Goal: Entertainment & Leisure: Consume media (video, audio)

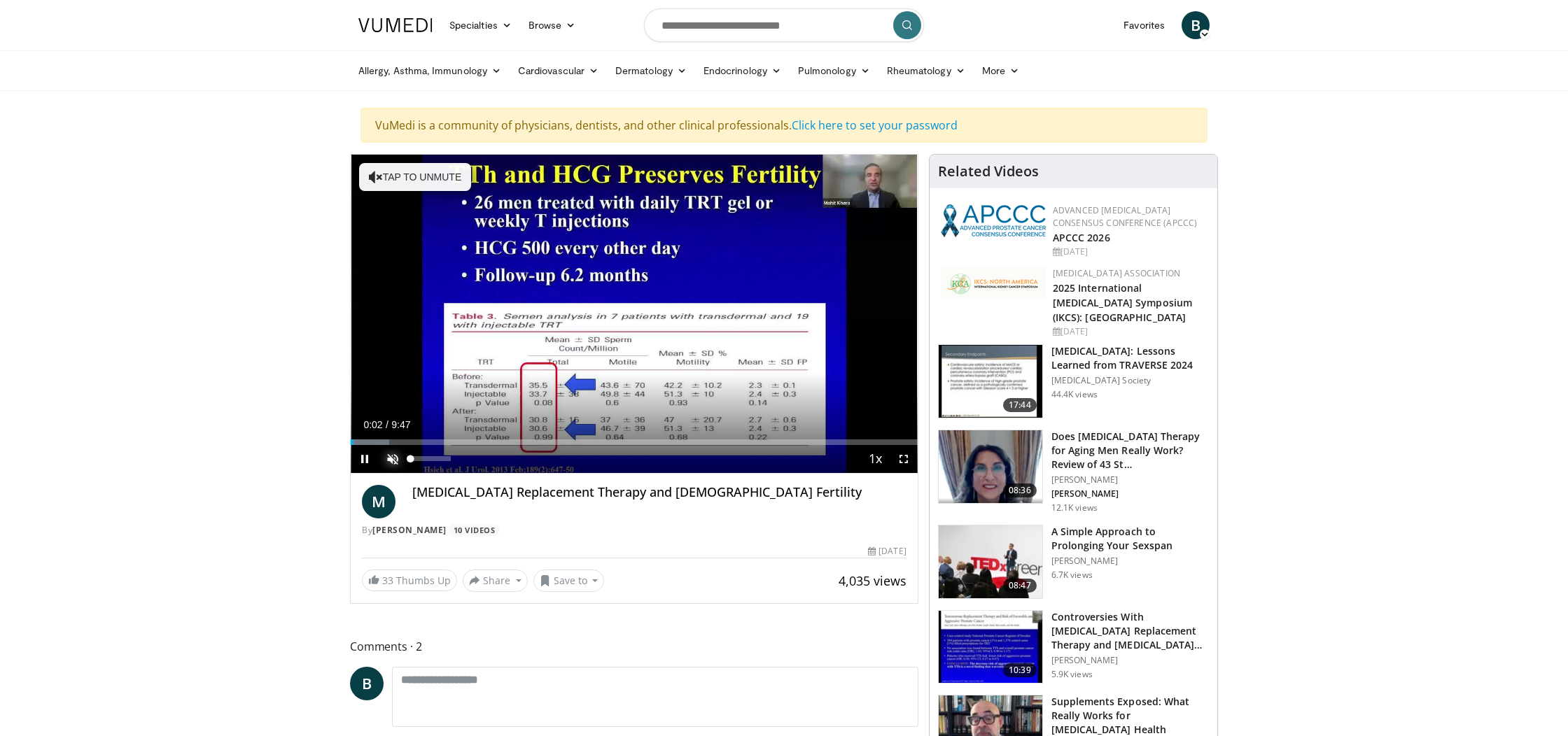
click at [398, 456] on span "Video Player" at bounding box center [392, 459] width 28 height 28
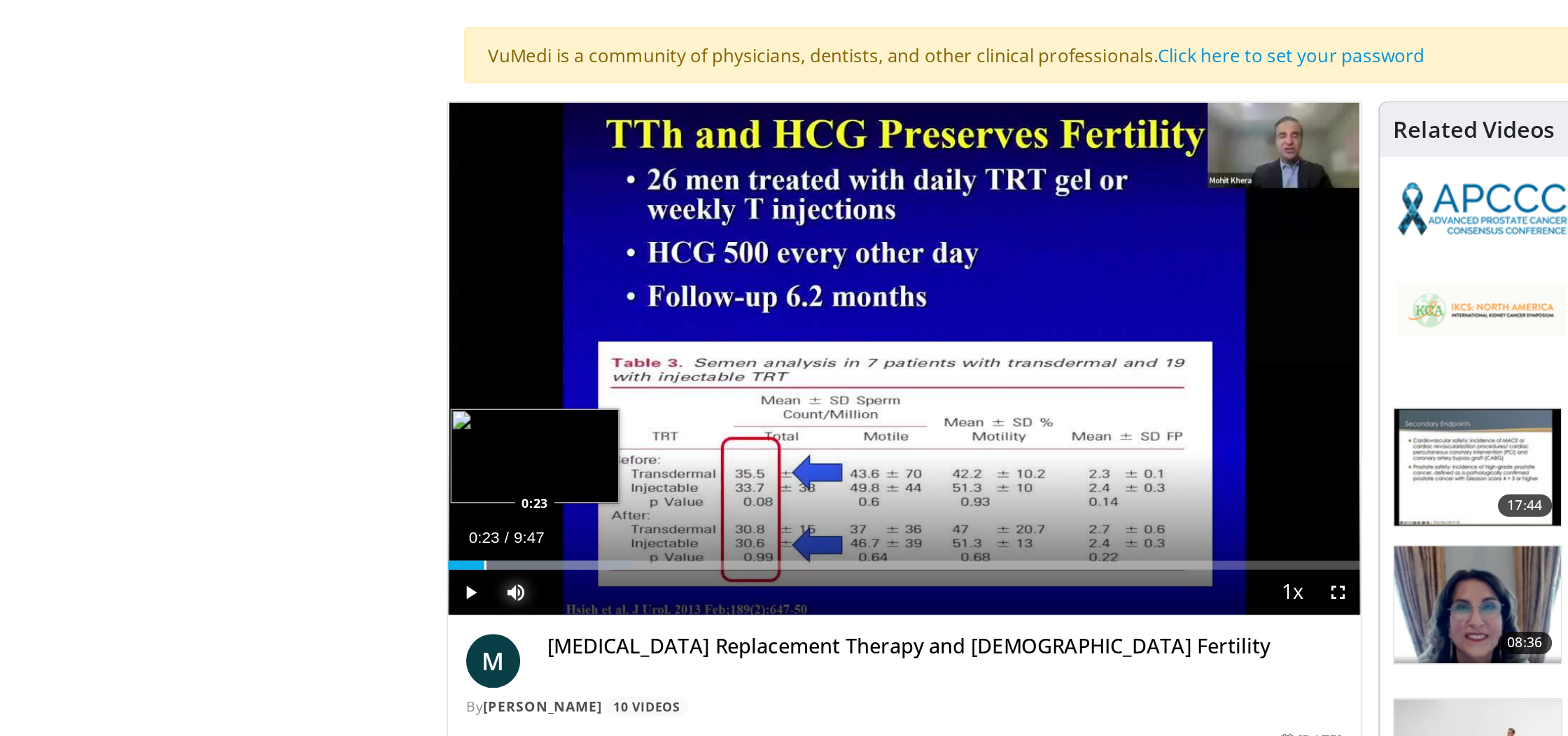
drag, startPoint x: 402, startPoint y: 441, endPoint x: 370, endPoint y: 441, distance: 32.0
click at [373, 441] on div "Progress Bar" at bounding box center [373, 442] width 1 height 6
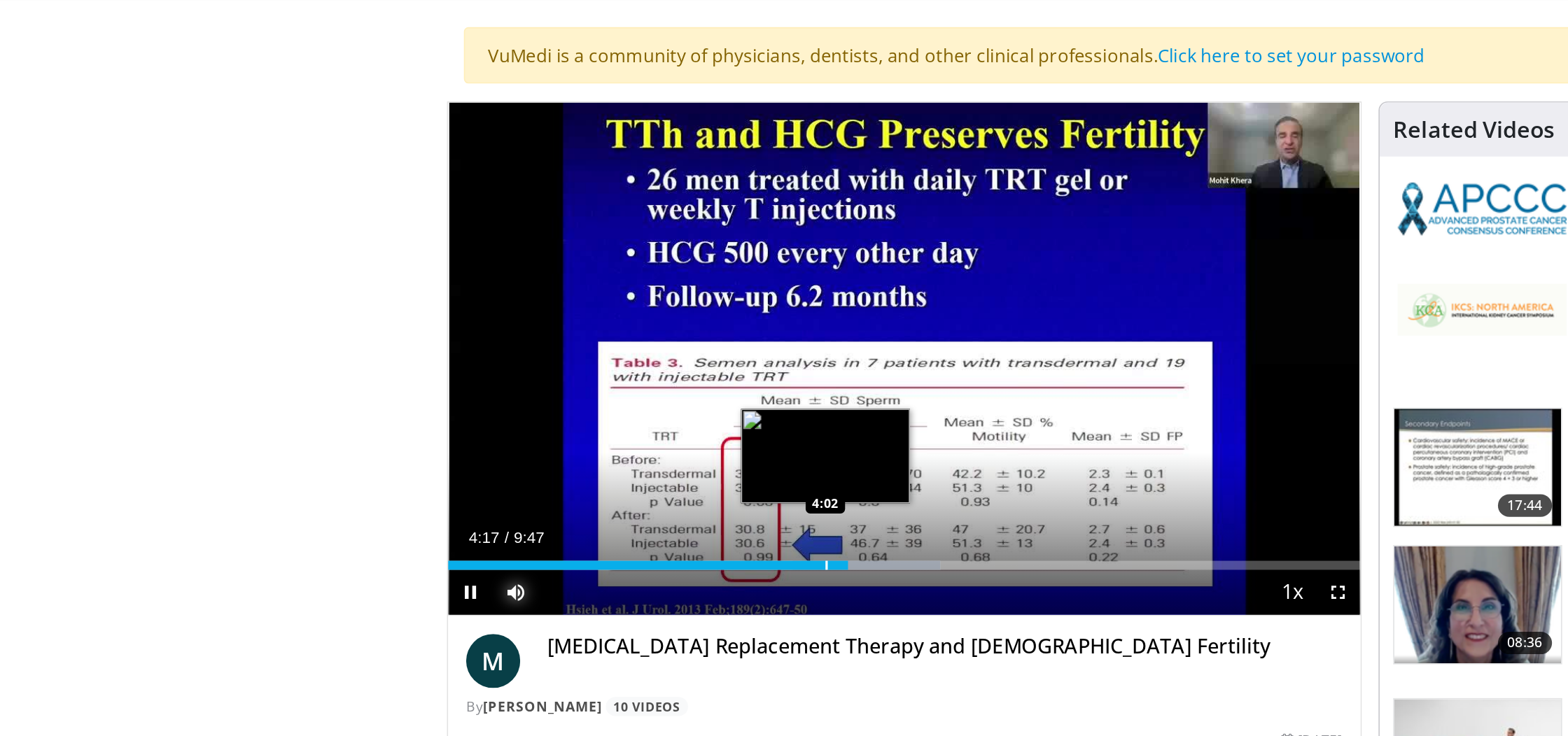
click at [585, 441] on div "Progress Bar" at bounding box center [585, 442] width 1 height 6
click at [583, 441] on div "Progress Bar" at bounding box center [583, 442] width 1 height 6
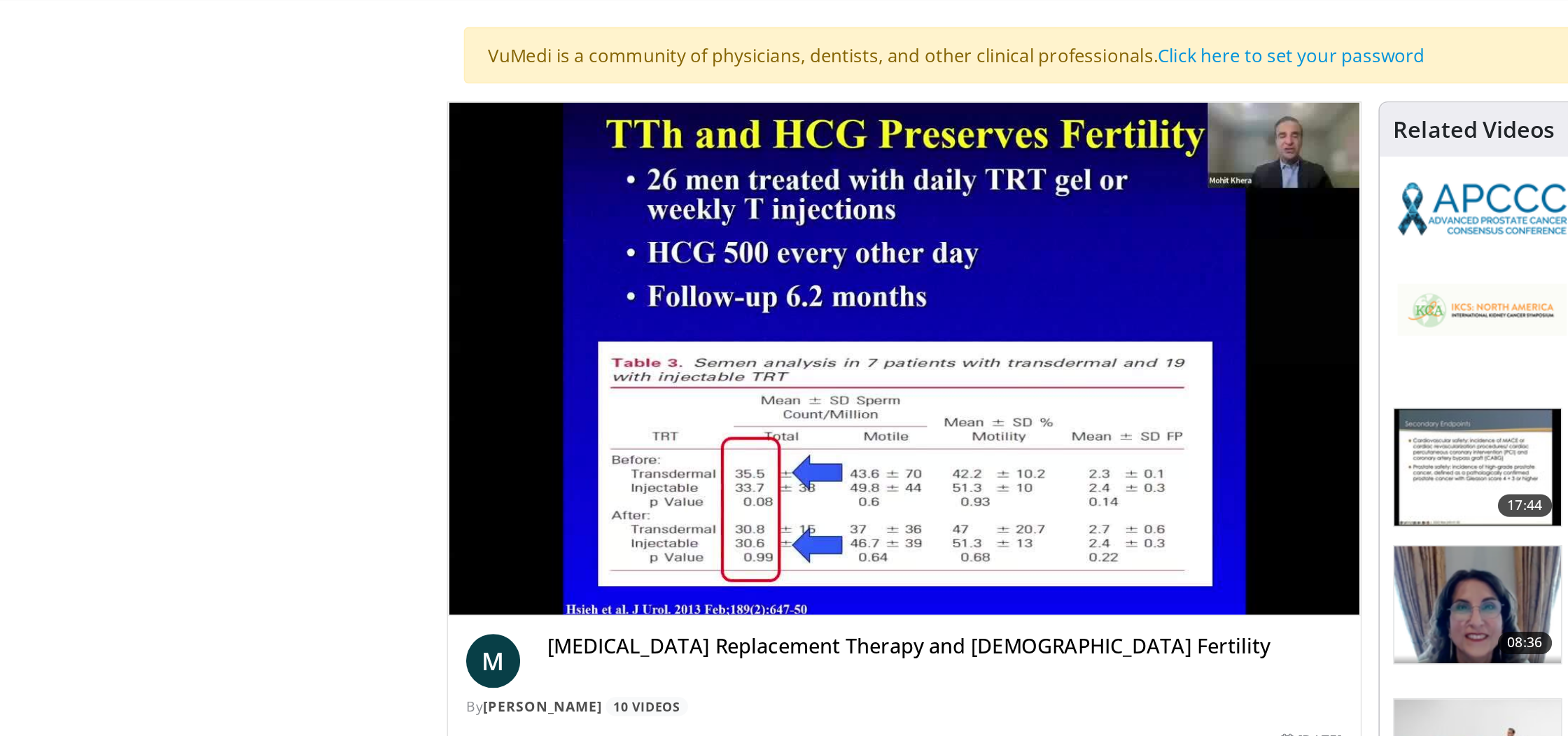
click at [578, 441] on div "10 seconds Tap to unmute" at bounding box center [634, 313] width 567 height 318
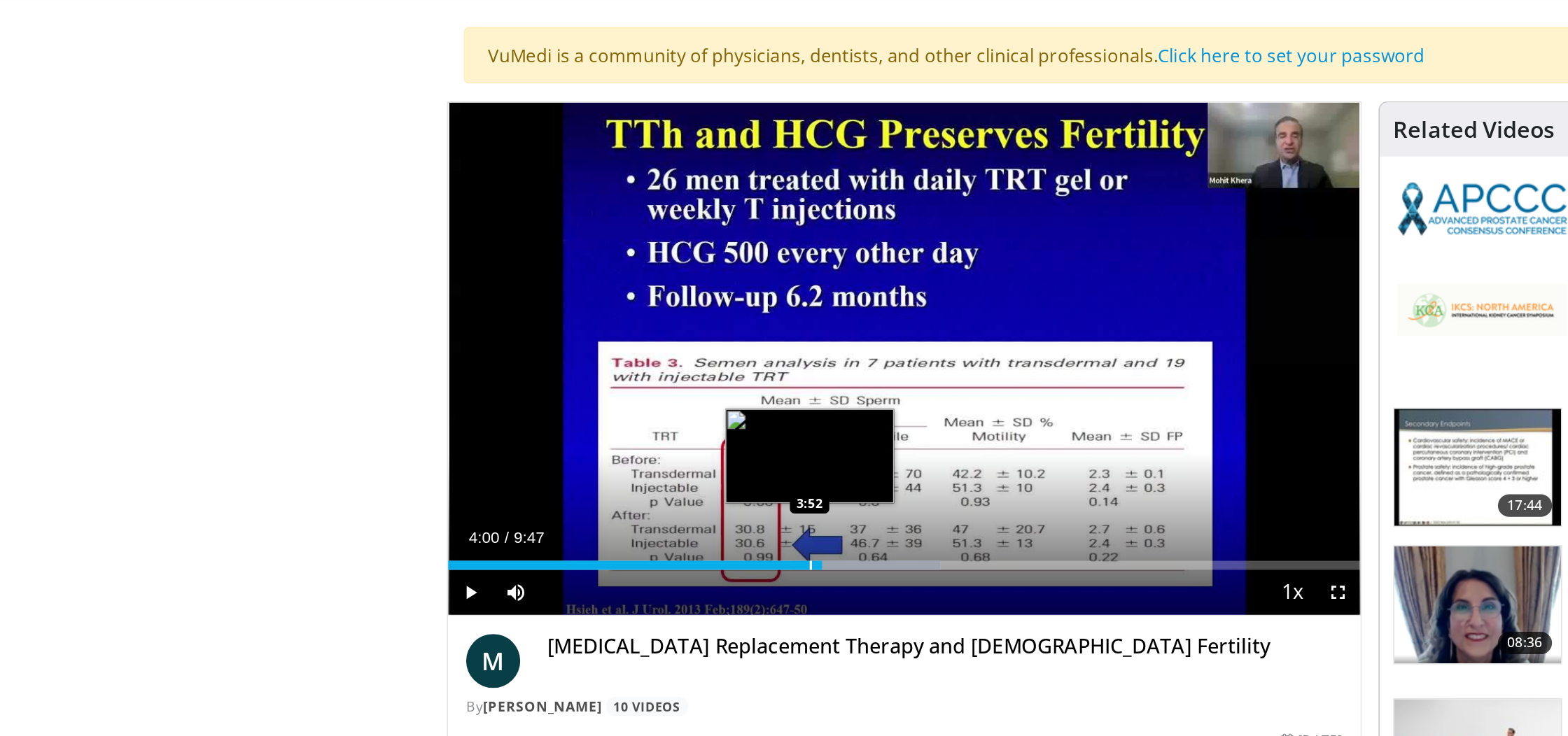
click at [575, 441] on div "Progress Bar" at bounding box center [575, 442] width 1 height 6
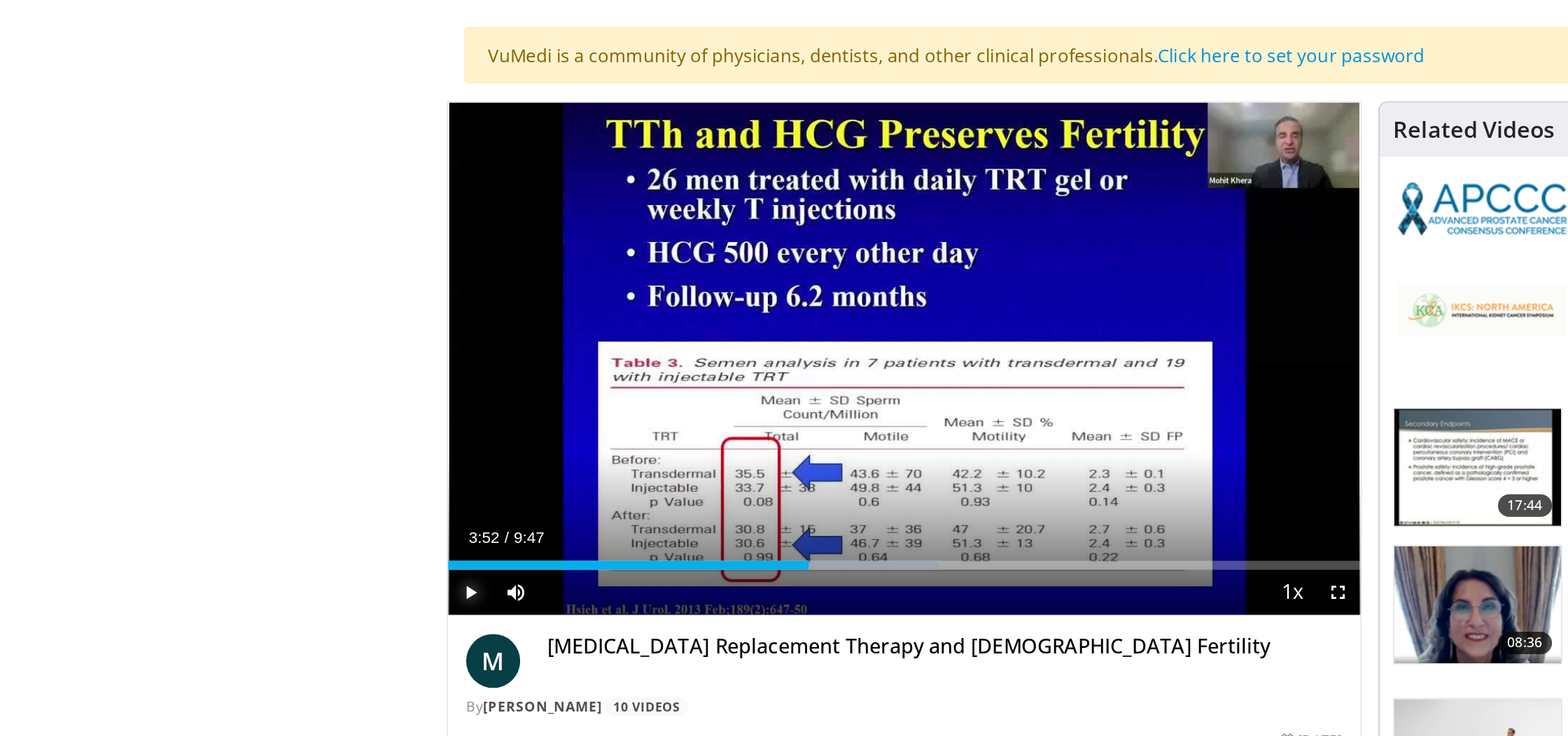
click at [363, 455] on span "Video Player" at bounding box center [364, 459] width 28 height 28
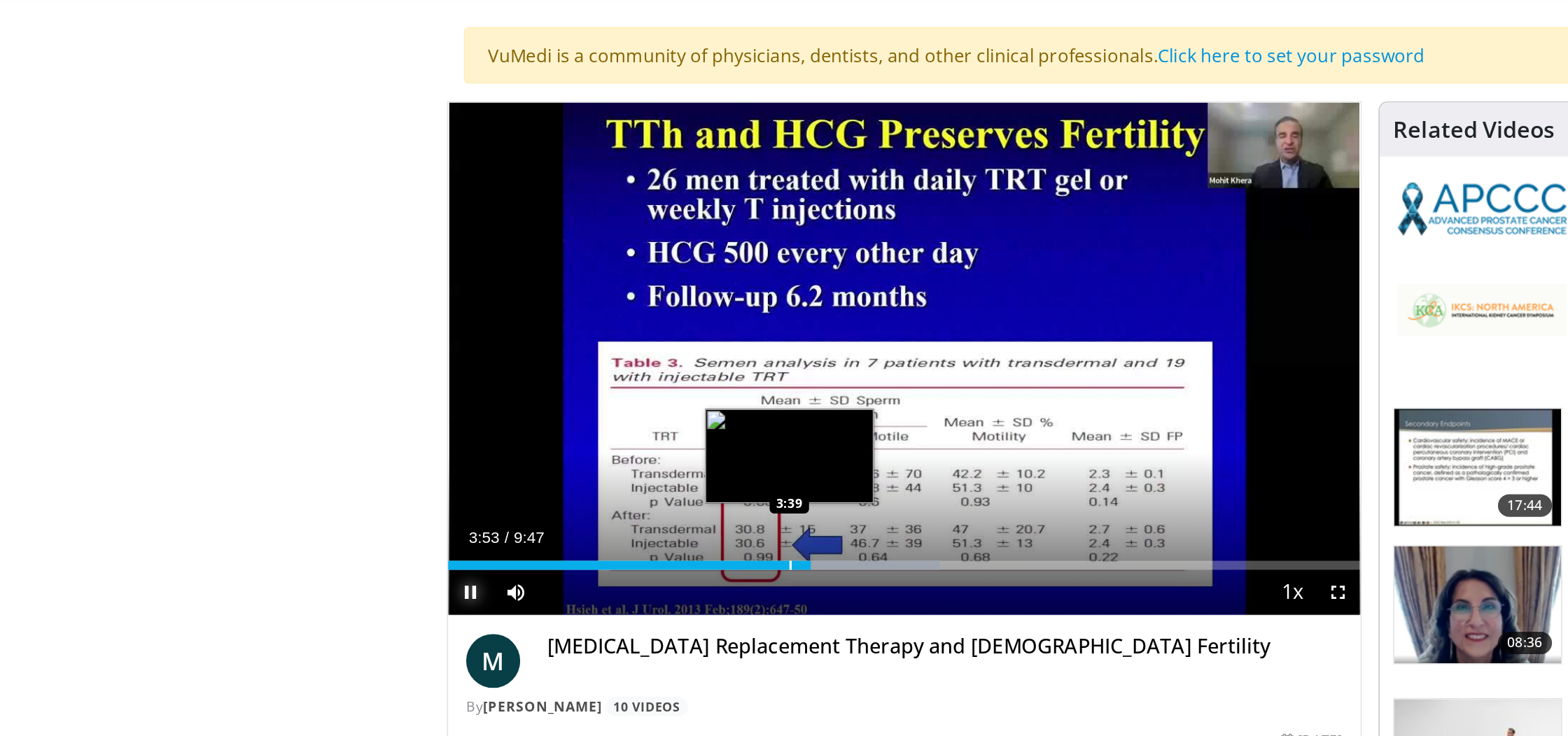
click at [563, 443] on div "Progress Bar" at bounding box center [563, 442] width 1 height 6
click at [552, 441] on div "10 seconds Tap to unmute" at bounding box center [634, 313] width 567 height 318
click at [547, 441] on div "Progress Bar" at bounding box center [547, 442] width 1 height 6
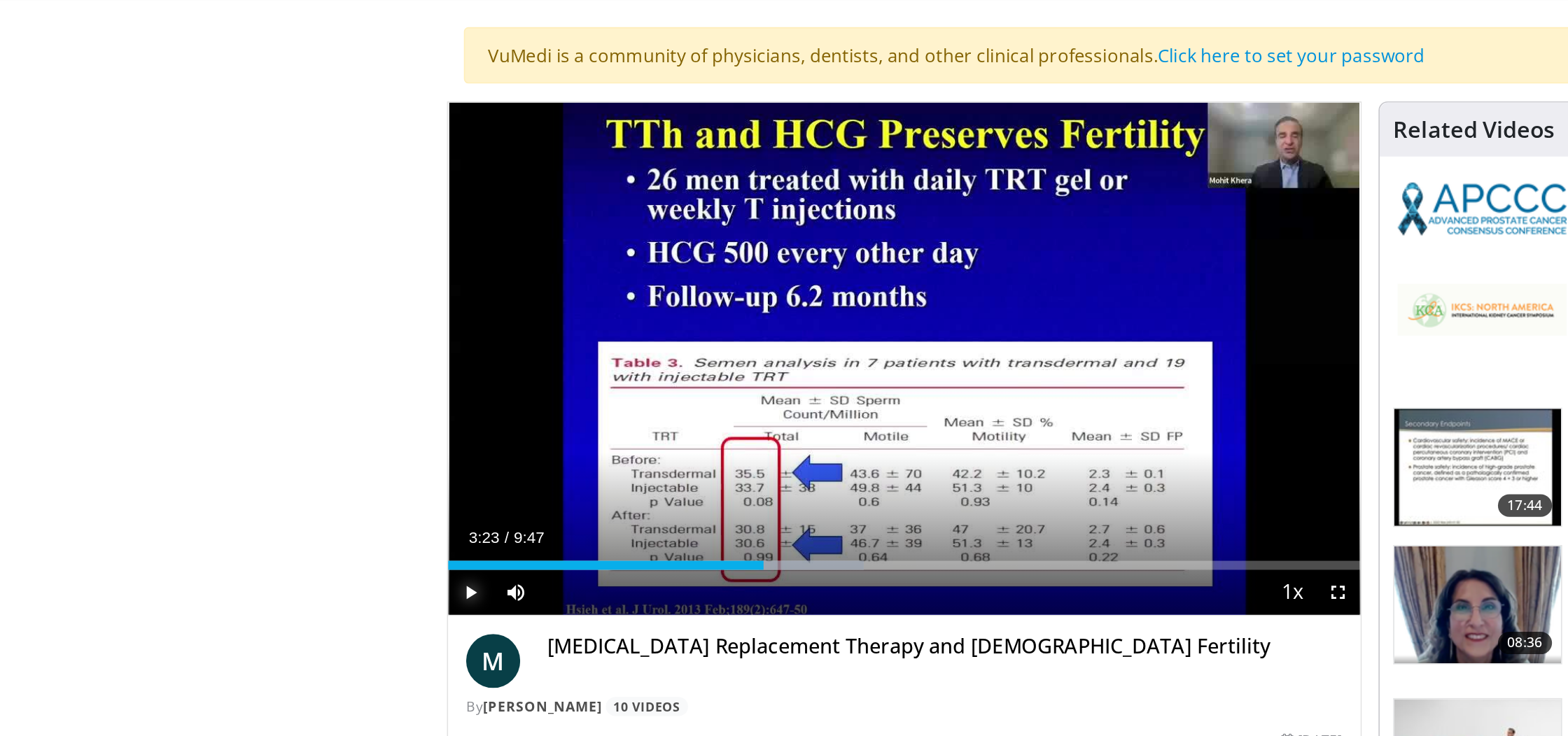
click at [364, 459] on span "Video Player" at bounding box center [364, 459] width 28 height 28
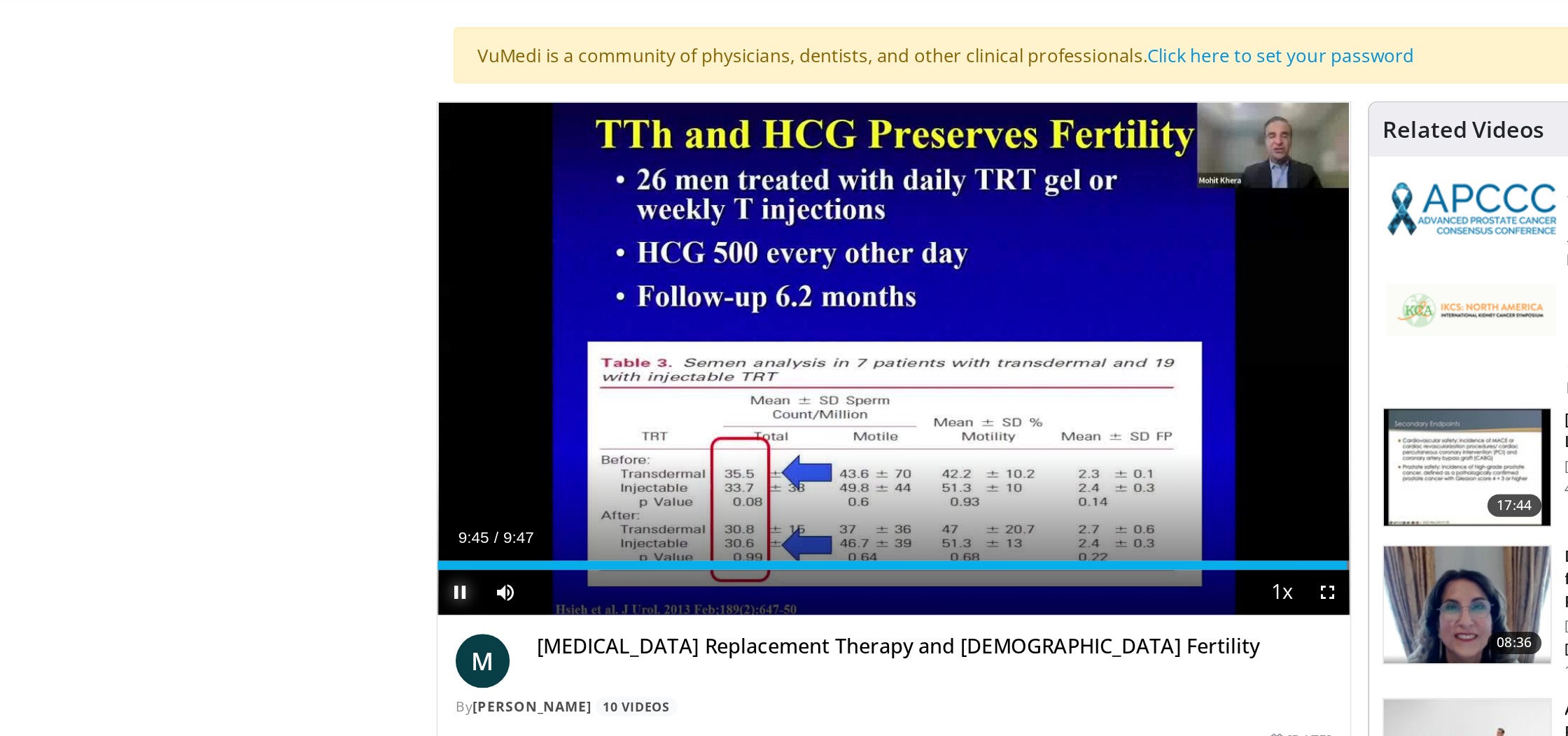
click at [364, 457] on span "Video Player" at bounding box center [364, 459] width 28 height 28
